Goal: Connect with others: Connect with others

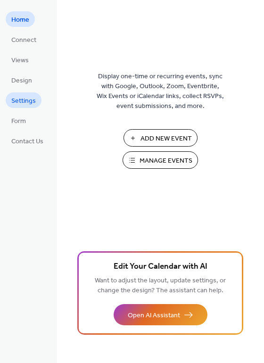
click at [28, 104] on span "Settings" at bounding box center [23, 101] width 25 height 10
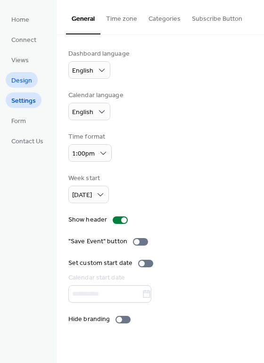
click at [19, 81] on span "Design" at bounding box center [21, 81] width 21 height 10
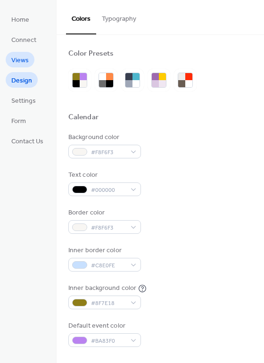
click at [20, 64] on span "Views" at bounding box center [19, 61] width 17 height 10
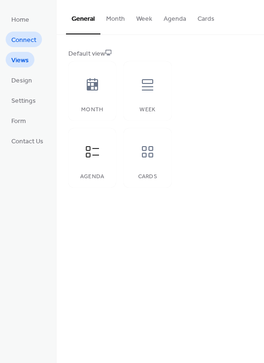
click at [22, 41] on span "Connect" at bounding box center [23, 40] width 25 height 10
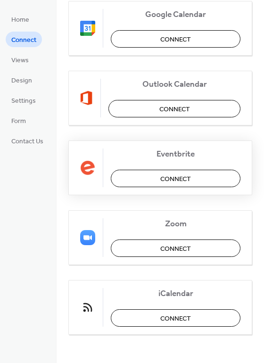
scroll to position [152, 0]
click at [148, 182] on button "Connect" at bounding box center [176, 178] width 130 height 17
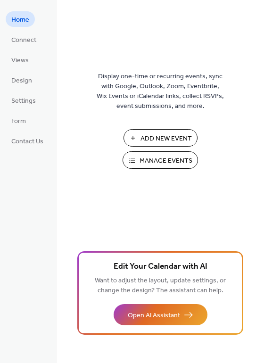
click at [177, 161] on span "Manage Events" at bounding box center [165, 161] width 53 height 10
click at [15, 41] on span "Connect" at bounding box center [23, 40] width 25 height 10
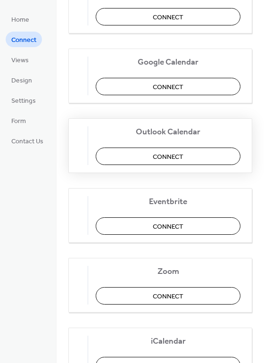
scroll to position [126, 0]
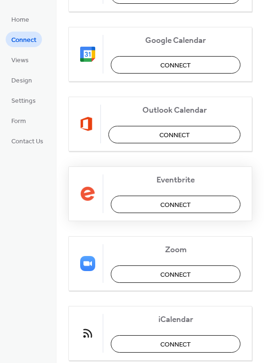
click at [142, 208] on button "Connect" at bounding box center [176, 204] width 130 height 17
click at [171, 205] on div "Eventbrite Connect" at bounding box center [160, 193] width 184 height 55
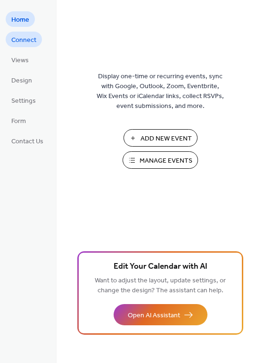
click at [19, 41] on span "Connect" at bounding box center [23, 40] width 25 height 10
click at [29, 42] on span "Connect" at bounding box center [23, 40] width 25 height 10
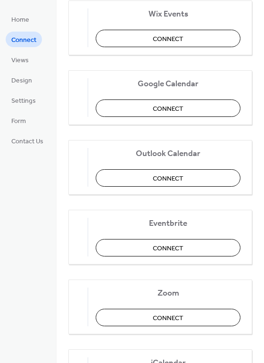
scroll to position [103, 0]
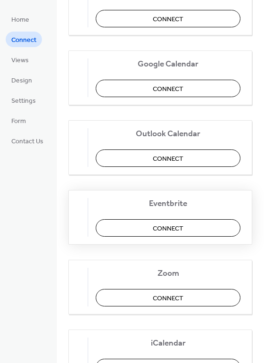
click at [157, 226] on button "Connect" at bounding box center [168, 227] width 145 height 17
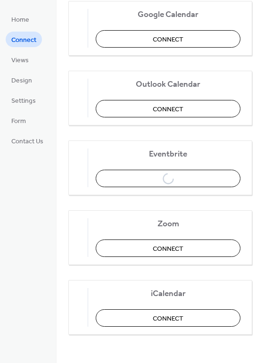
scroll to position [152, 0]
click at [155, 180] on div "Eventbrite Connect" at bounding box center [160, 167] width 184 height 55
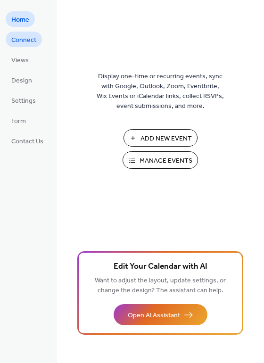
click at [26, 40] on span "Connect" at bounding box center [23, 40] width 25 height 10
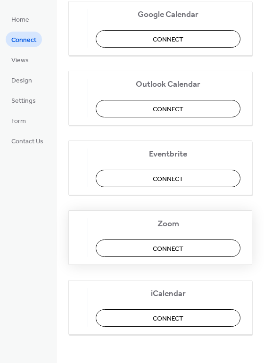
scroll to position [152, 0]
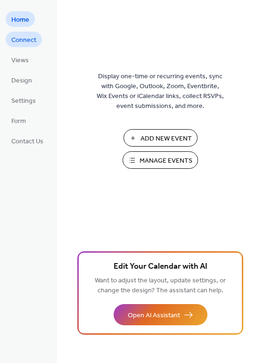
click at [23, 42] on span "Connect" at bounding box center [23, 40] width 25 height 10
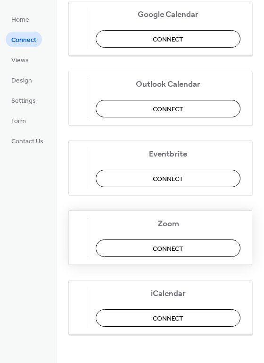
scroll to position [152, 0]
click at [146, 182] on button "Connect" at bounding box center [168, 178] width 145 height 17
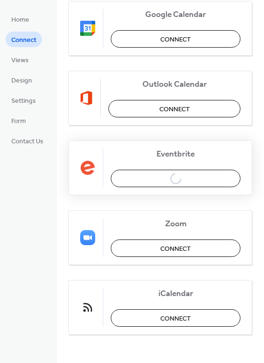
click at [162, 177] on div "Eventbrite Connect" at bounding box center [160, 167] width 184 height 55
